Goal: Task Accomplishment & Management: Use online tool/utility

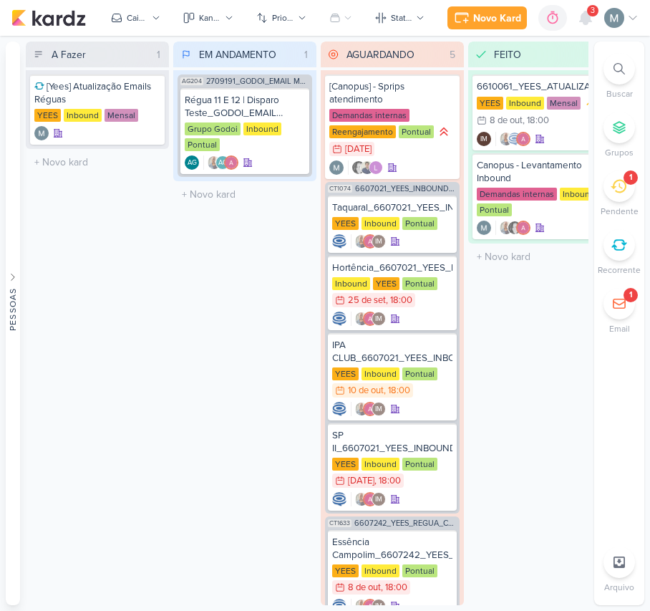
click at [627, 196] on div "1" at bounding box center [620, 186] width 32 height 32
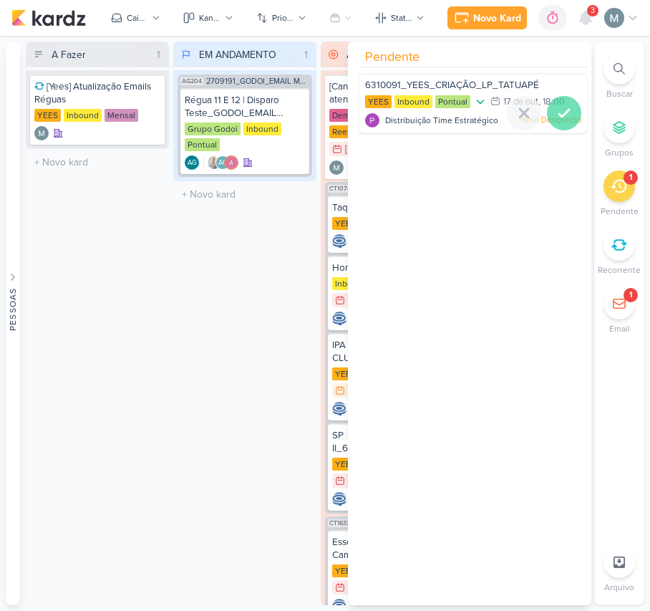
click at [563, 120] on icon at bounding box center [564, 113] width 17 height 17
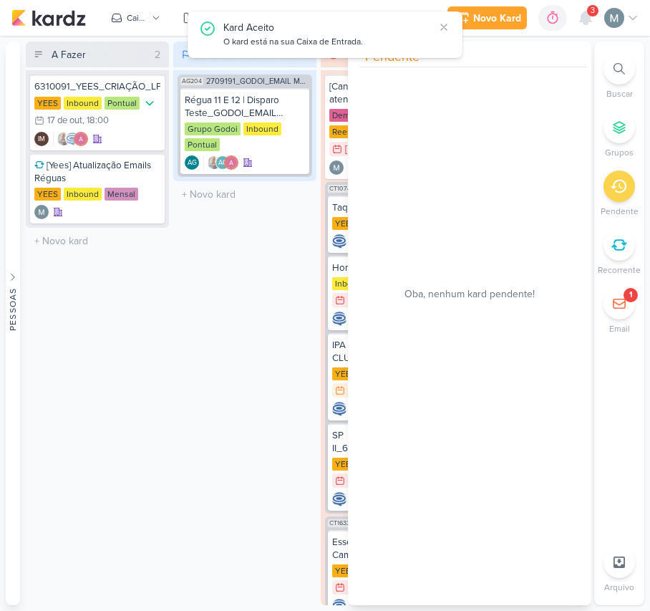
click at [182, 444] on div "EM ANDAMENTO 1 Mover Para Esquerda Mover Para Direita [GEOGRAPHIC_DATA] AG204 2…" at bounding box center [244, 324] width 143 height 564
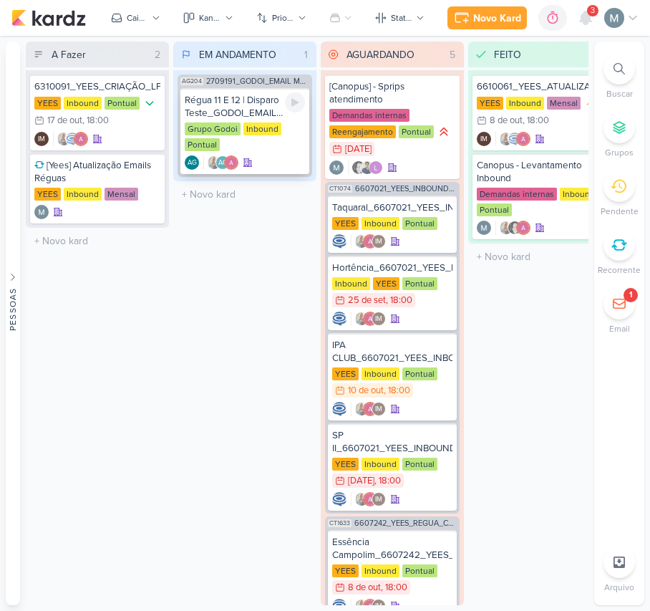
click at [233, 98] on div "Régua 11 E 12 | Disparo Teste_GODOI_EMAIL MARKETING_OUTUBRO" at bounding box center [245, 107] width 120 height 26
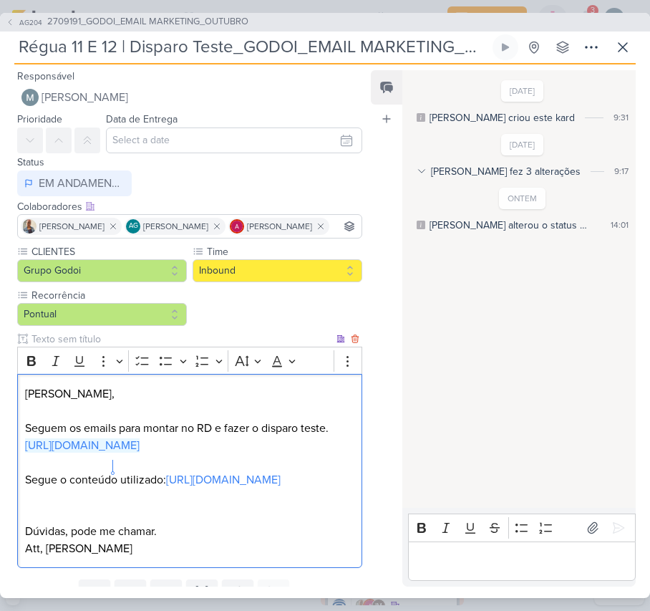
drag, startPoint x: 112, startPoint y: 468, endPoint x: 36, endPoint y: 453, distance: 77.5
click at [36, 437] on p "[PERSON_NAME], [PERSON_NAME] os emails para montar no RD e fazer o disparo test…" at bounding box center [189, 411] width 329 height 52
click at [53, 453] on link "[URL][DOMAIN_NAME]" at bounding box center [82, 445] width 115 height 14
click at [173, 487] on link "[URL][DOMAIN_NAME]" at bounding box center [223, 480] width 115 height 14
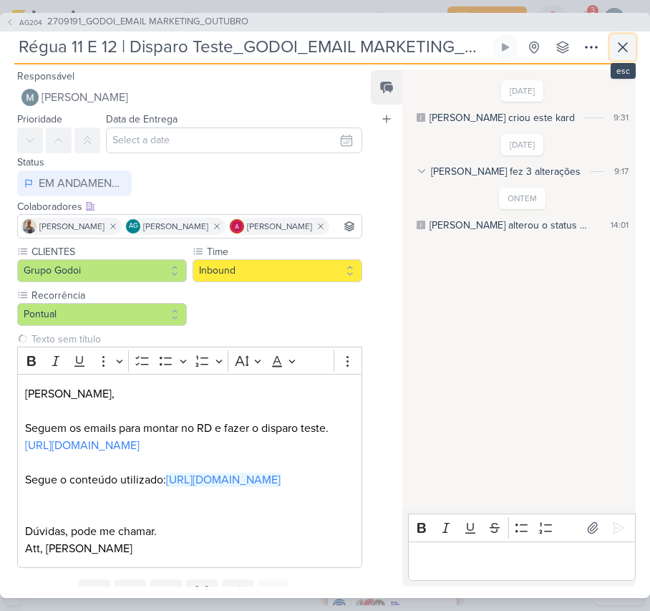
click at [625, 56] on button at bounding box center [623, 47] width 26 height 26
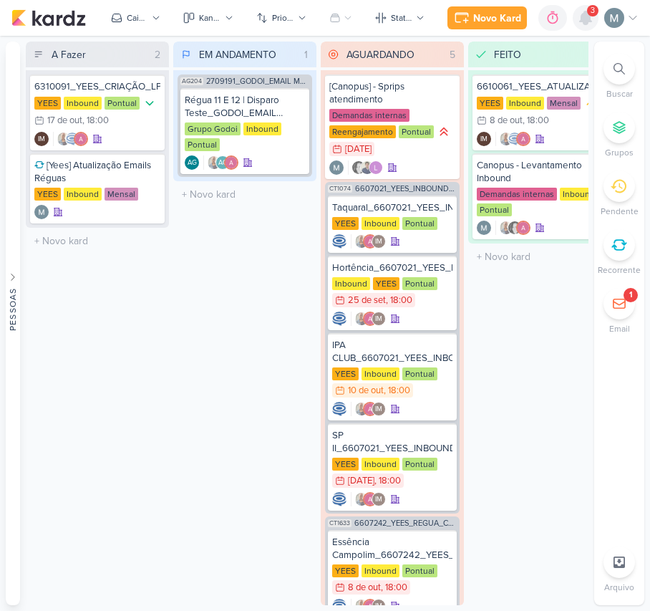
click at [588, 18] on icon at bounding box center [585, 17] width 11 height 13
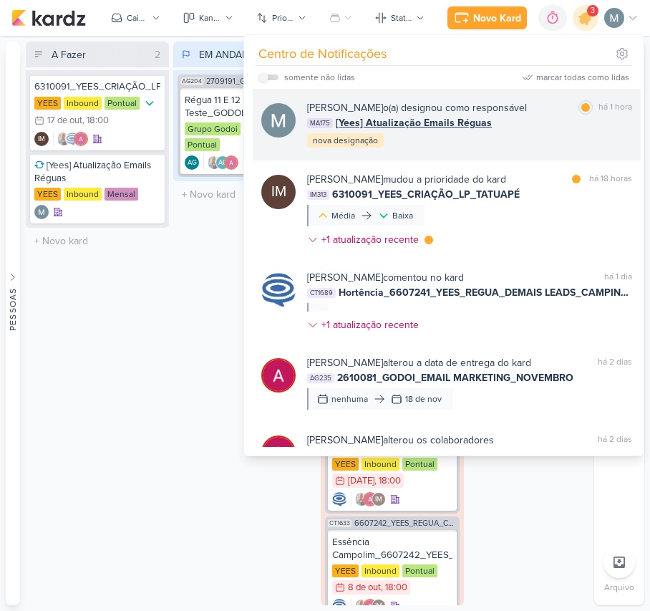
click at [403, 121] on span "[Yees] Atualização Emails Réguas" at bounding box center [414, 122] width 156 height 15
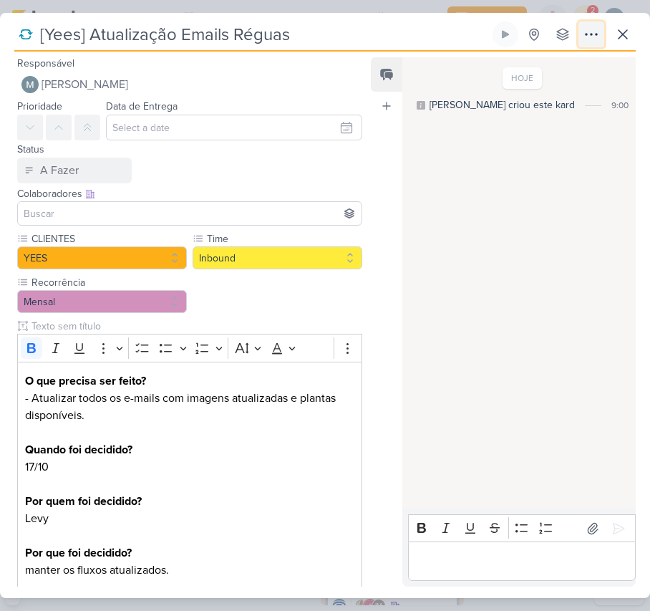
click at [596, 38] on icon at bounding box center [591, 34] width 17 height 17
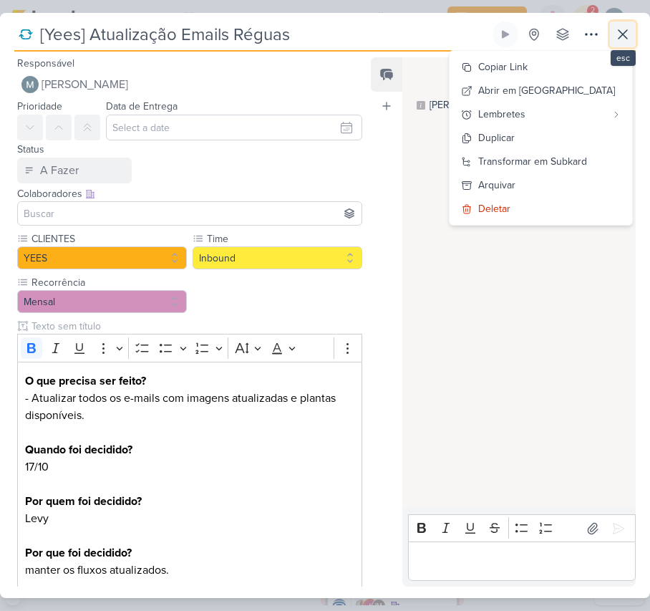
click at [622, 27] on icon at bounding box center [623, 34] width 17 height 17
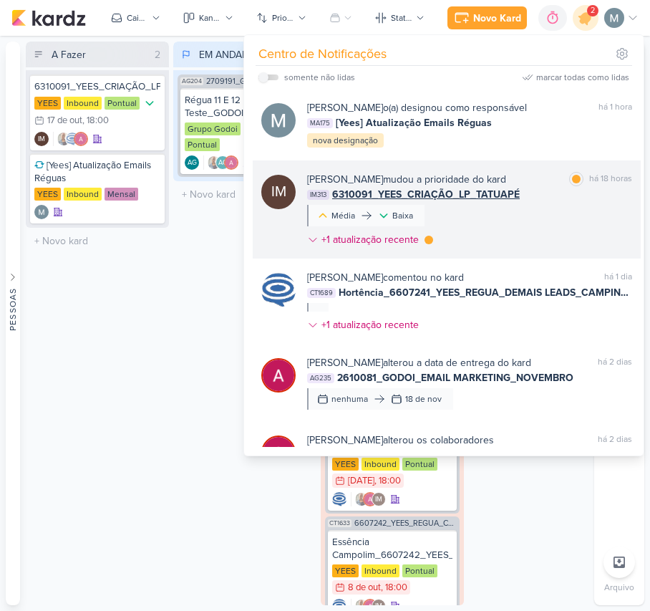
click at [506, 172] on div "[PERSON_NAME] mudou a prioridade do kard" at bounding box center [406, 179] width 199 height 15
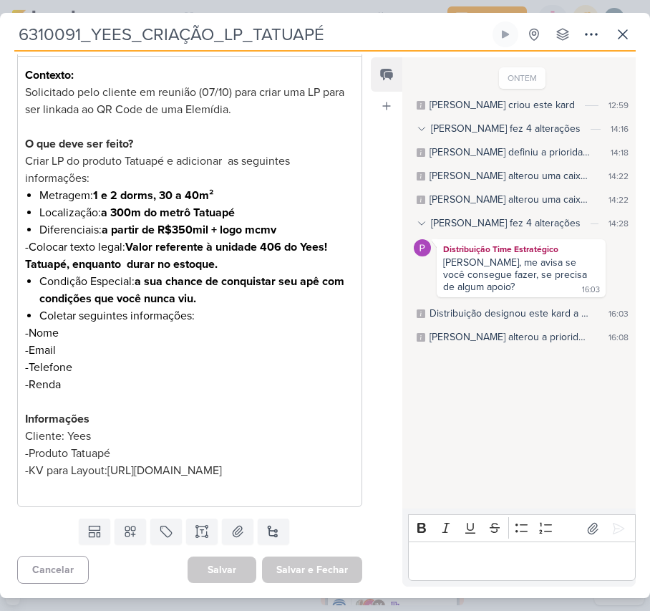
scroll to position [362, 0]
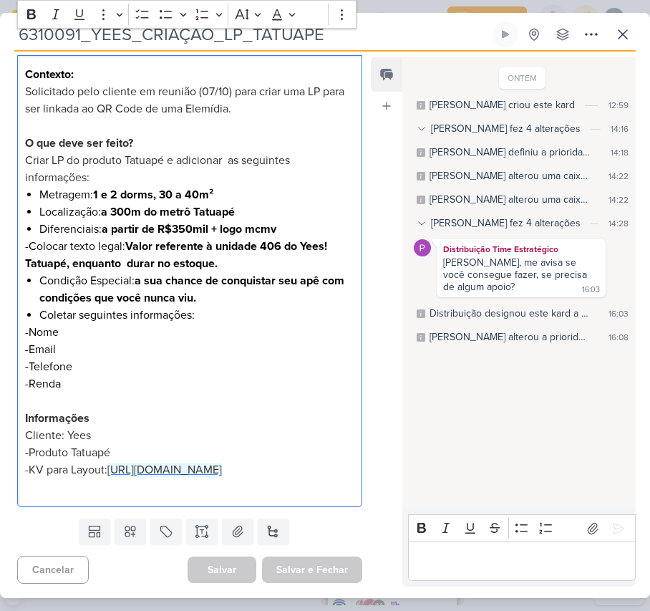
click at [107, 464] on span "[URL][DOMAIN_NAME]" at bounding box center [164, 470] width 115 height 14
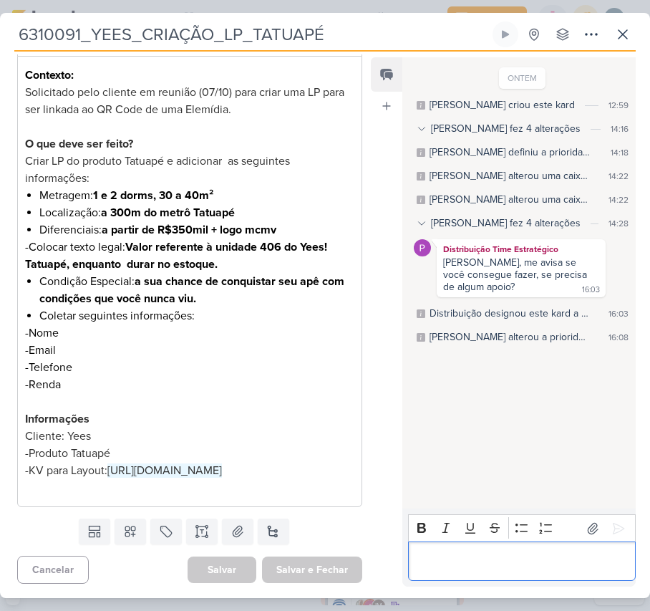
click at [564, 564] on p "Editor editing area: main" at bounding box center [521, 561] width 213 height 17
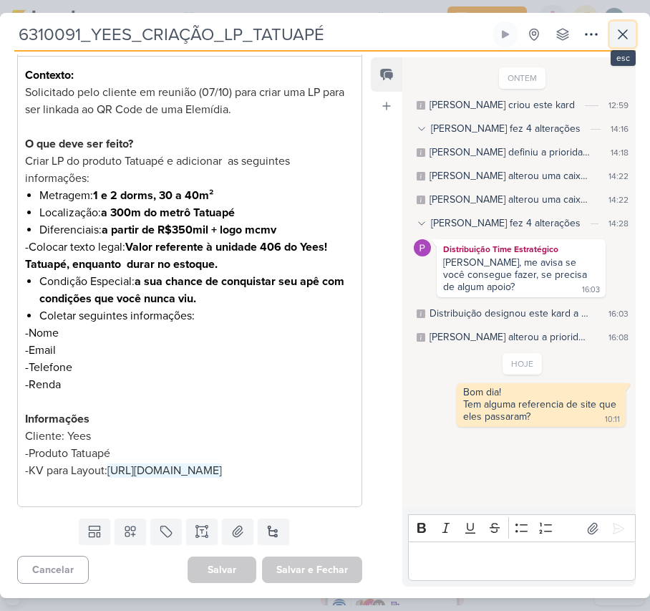
click at [625, 33] on icon at bounding box center [623, 34] width 17 height 17
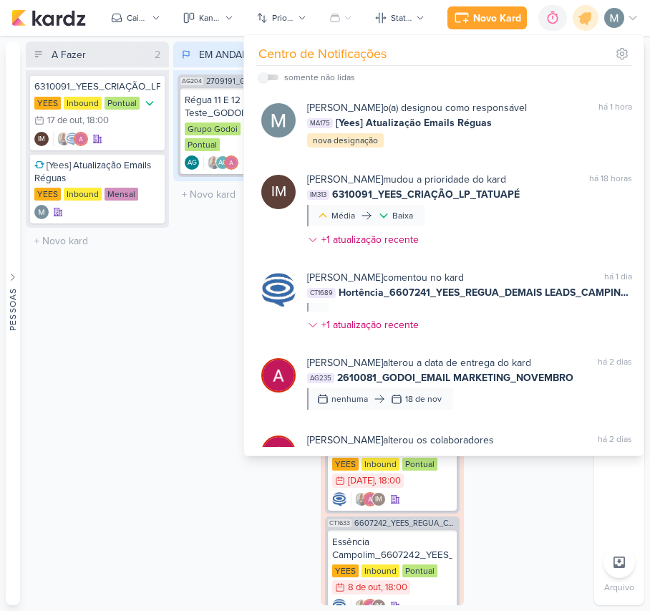
click at [187, 554] on div "EM ANDAMENTO 1 Mover Para Esquerda Mover Para Direita [GEOGRAPHIC_DATA] AG204 2…" at bounding box center [244, 324] width 143 height 564
